Goal: Information Seeking & Learning: Learn about a topic

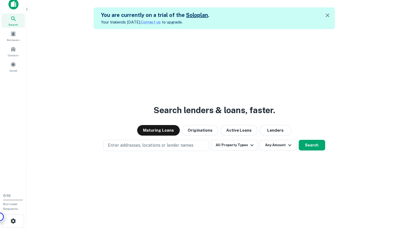
scroll to position [8, 0]
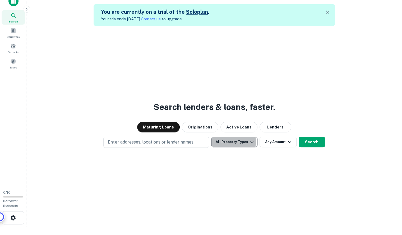
click at [225, 142] on button "All Property Types" at bounding box center [234, 142] width 46 height 11
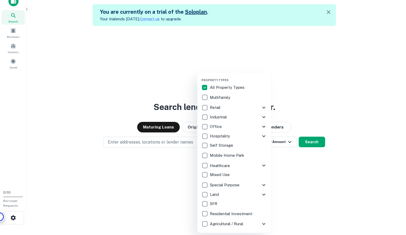
click at [304, 98] on div at bounding box center [203, 117] width 406 height 235
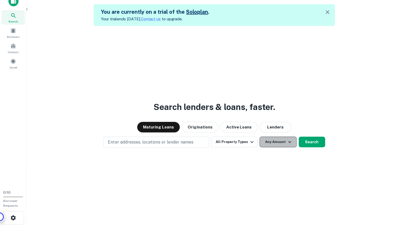
click at [284, 140] on button "Any Amount" at bounding box center [277, 142] width 37 height 11
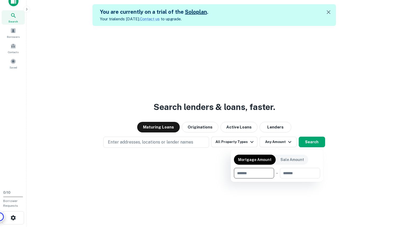
click at [284, 100] on div at bounding box center [203, 117] width 406 height 235
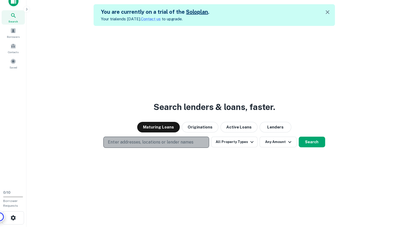
click at [187, 142] on p "Enter addresses, locations or lender names" at bounding box center [150, 142] width 85 height 6
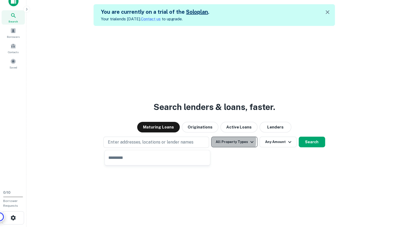
click at [226, 141] on button "All Property Types" at bounding box center [234, 142] width 46 height 11
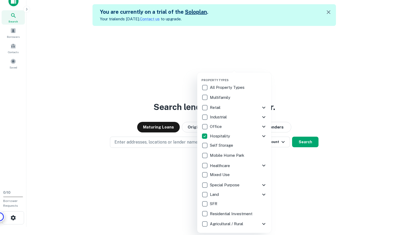
click at [263, 134] on icon at bounding box center [263, 136] width 6 height 6
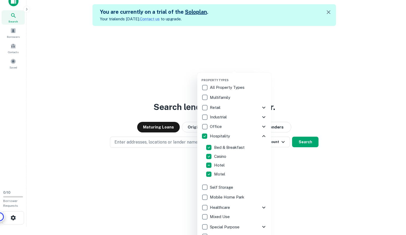
click at [354, 97] on div at bounding box center [203, 117] width 406 height 235
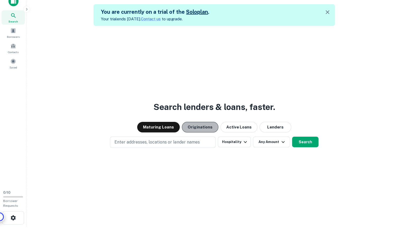
click at [210, 129] on button "Originations" at bounding box center [200, 127] width 36 height 11
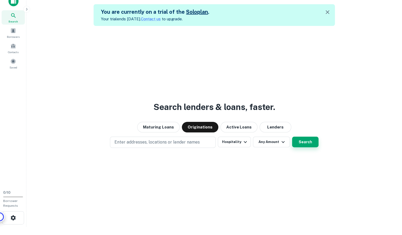
click at [308, 142] on button "Search" at bounding box center [305, 142] width 26 height 11
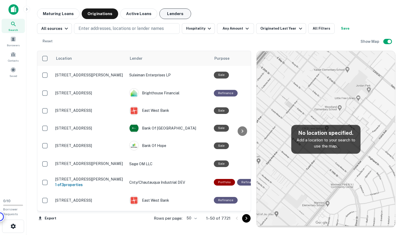
click at [167, 15] on button "Lenders" at bounding box center [175, 13] width 32 height 11
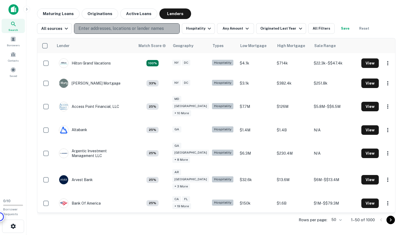
click at [138, 28] on p "Enter addresses, locations or lender names" at bounding box center [120, 28] width 85 height 6
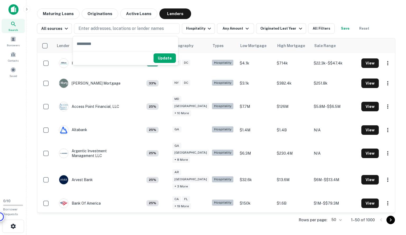
click at [129, 40] on input "text" at bounding box center [125, 43] width 105 height 15
click at [219, 11] on div "Maturing Loans Originations Active Loans Lenders" at bounding box center [216, 13] width 358 height 11
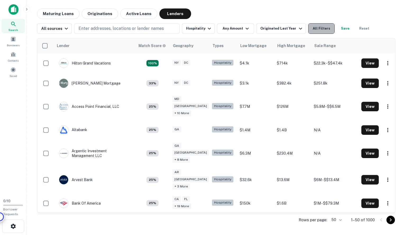
click at [311, 30] on button "All Filters" at bounding box center [321, 28] width 26 height 11
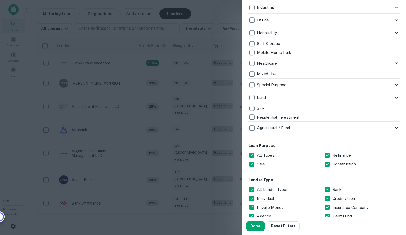
scroll to position [184, 0]
